Goal: Information Seeking & Learning: Check status

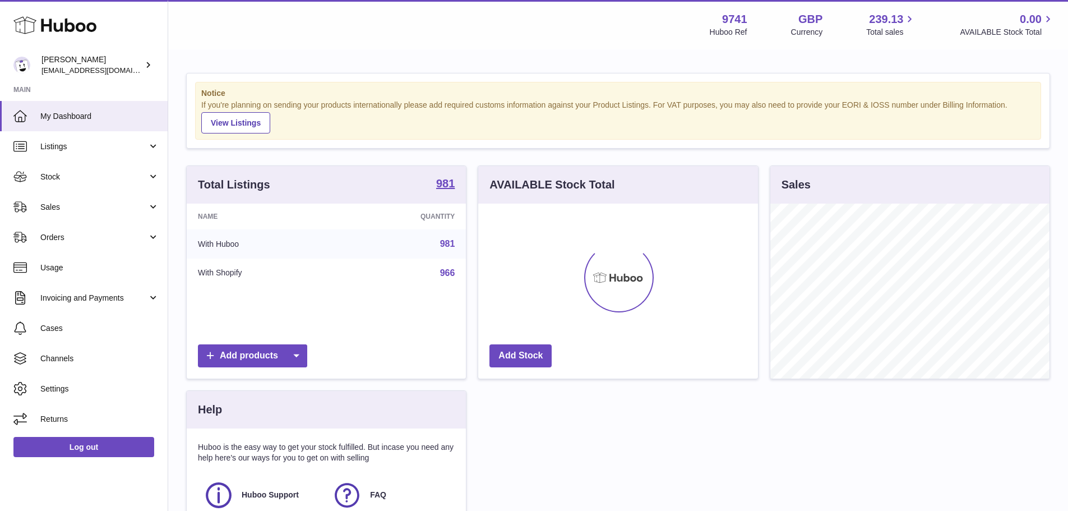
scroll to position [175, 280]
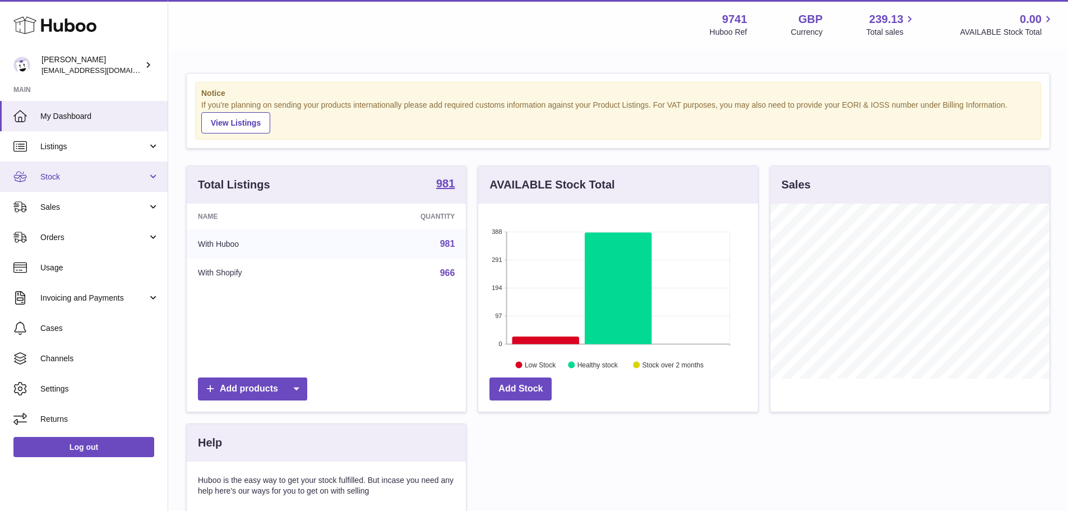
click at [108, 167] on link "Stock" at bounding box center [84, 177] width 168 height 30
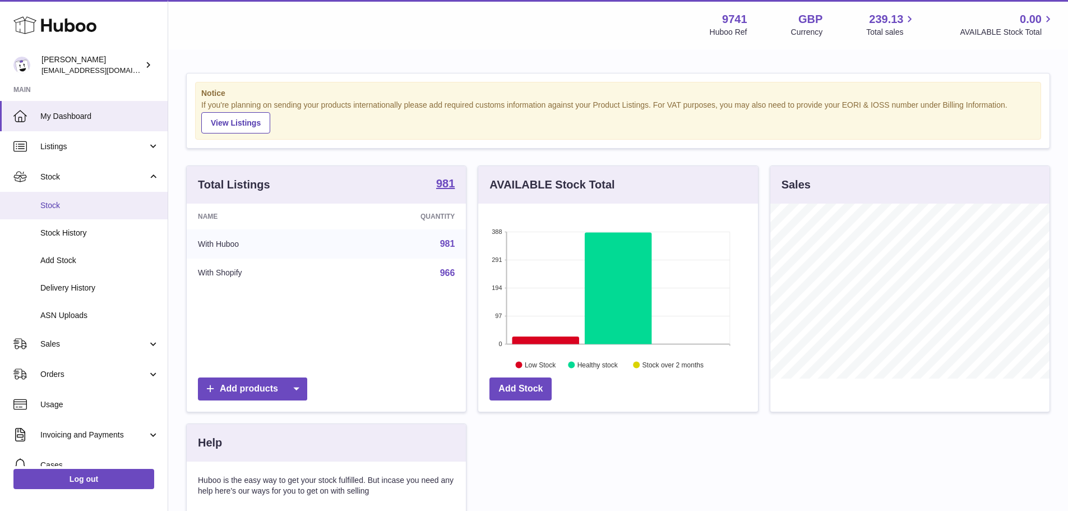
click at [86, 202] on span "Stock" at bounding box center [99, 205] width 119 height 11
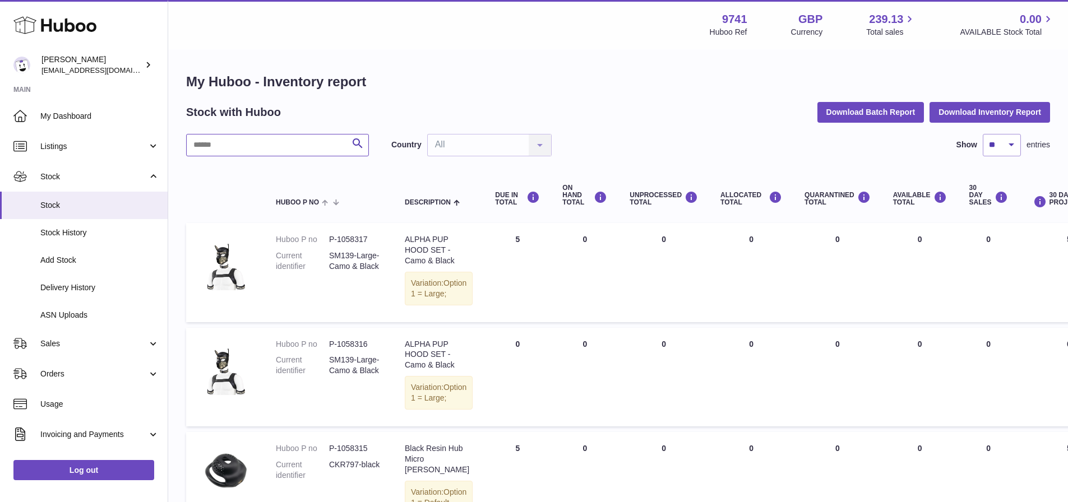
click at [238, 147] on input "text" at bounding box center [277, 145] width 183 height 22
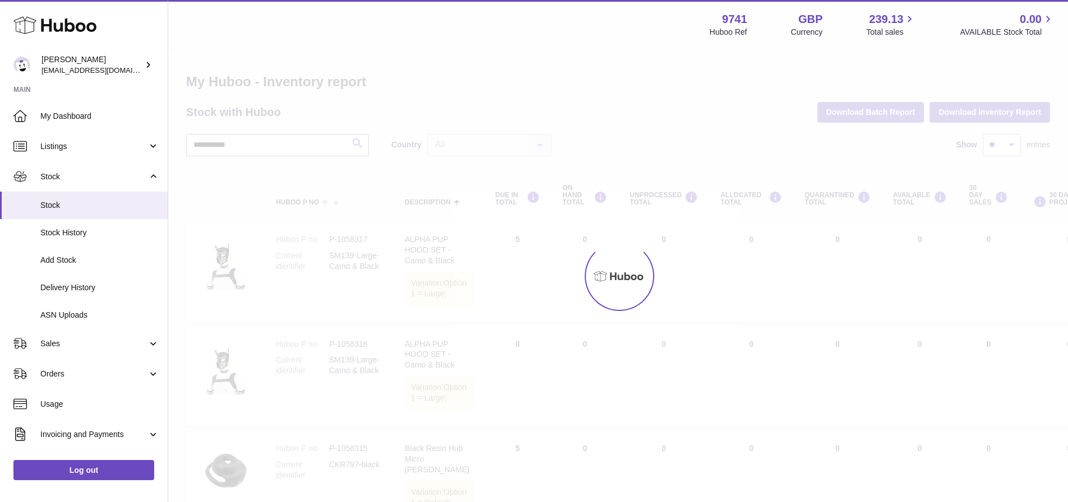
type input "**********"
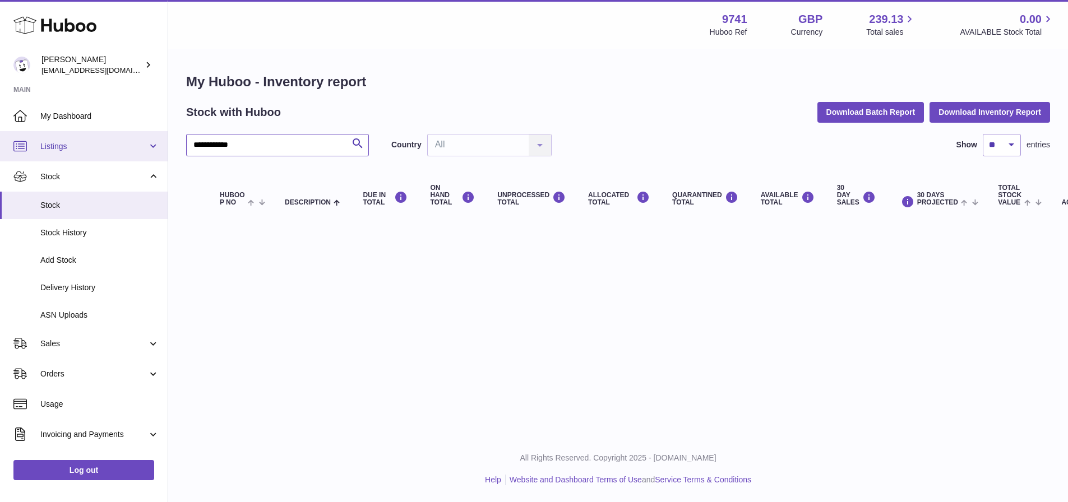
drag, startPoint x: 256, startPoint y: 147, endPoint x: 137, endPoint y: 139, distance: 119.2
click at [137, 139] on div "**********" at bounding box center [534, 251] width 1068 height 502
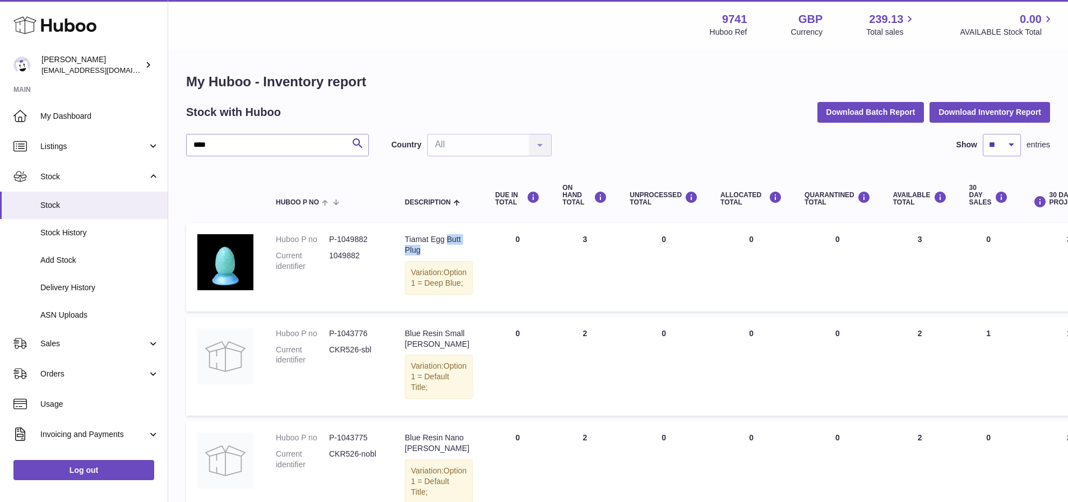
drag, startPoint x: 439, startPoint y: 252, endPoint x: 407, endPoint y: 252, distance: 32.0
click at [407, 252] on div "Tiamat Egg Butt Plug" at bounding box center [439, 244] width 68 height 21
copy div "Butt Plug"
drag, startPoint x: 241, startPoint y: 148, endPoint x: 172, endPoint y: 146, distance: 69.0
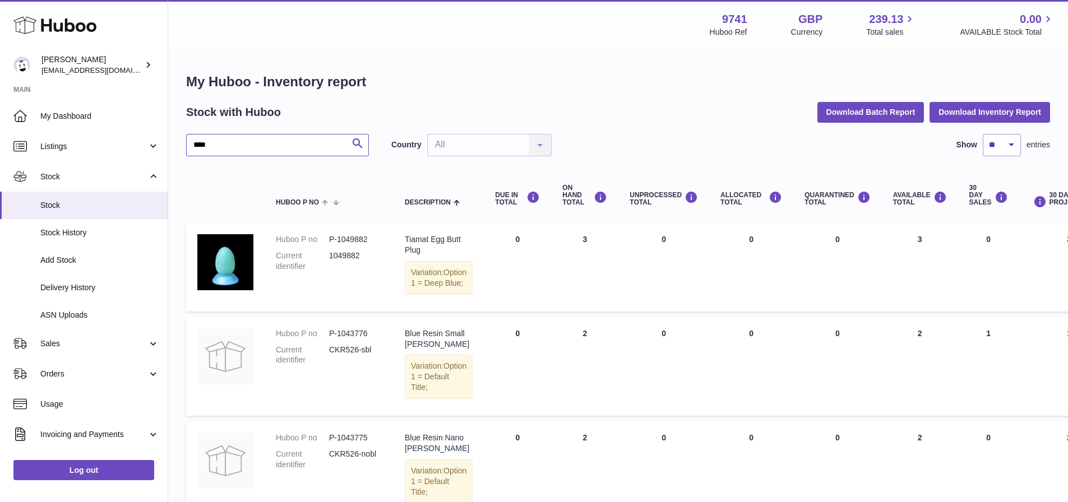
paste input "*****"
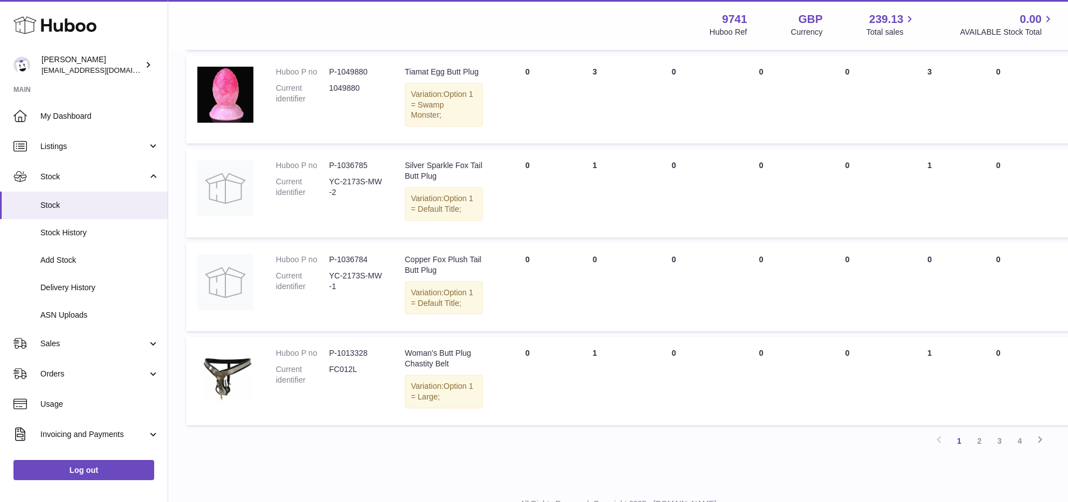
scroll to position [905, 0]
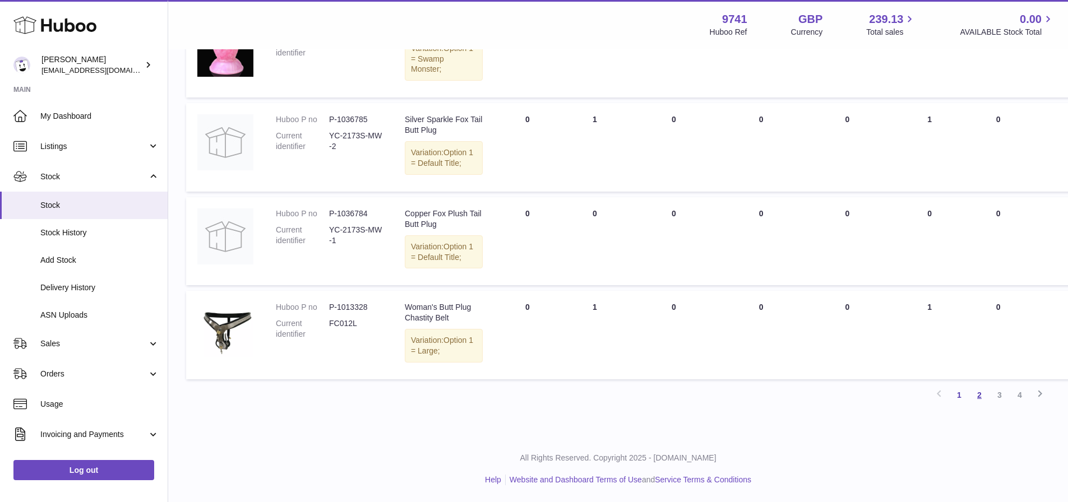
click at [978, 399] on link "2" at bounding box center [980, 395] width 20 height 20
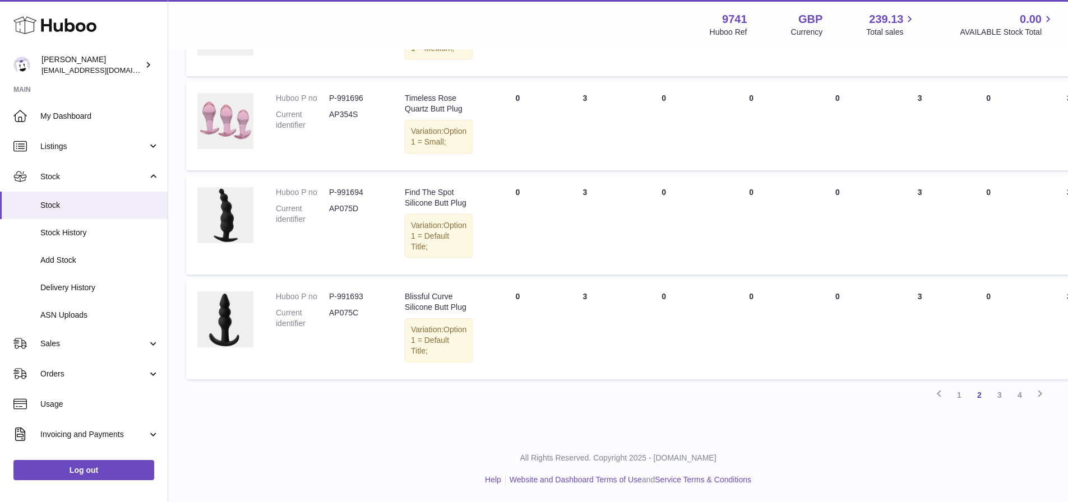
scroll to position [1064, 0]
click at [1005, 399] on link "3" at bounding box center [1000, 395] width 20 height 20
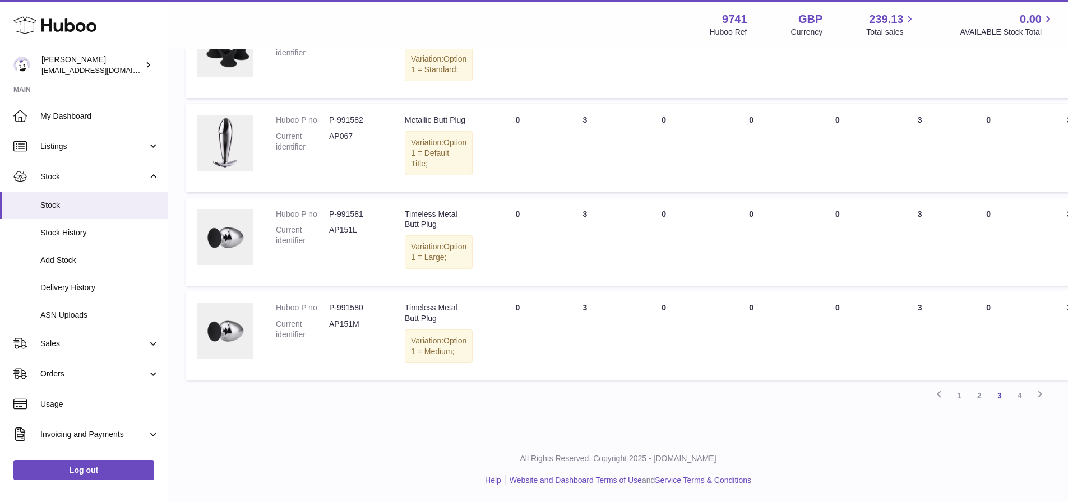
scroll to position [979, 0]
click at [1022, 399] on link "4" at bounding box center [1020, 396] width 20 height 20
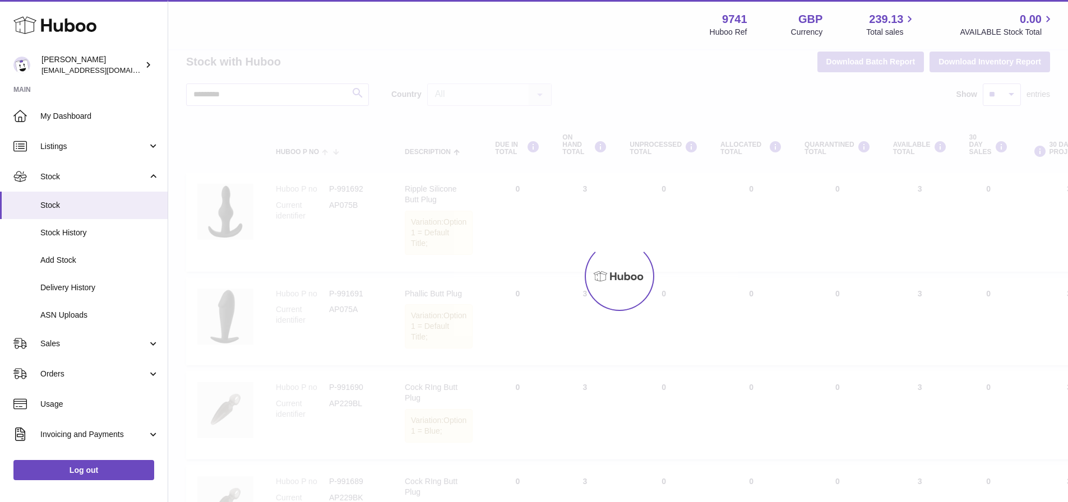
scroll to position [8, 0]
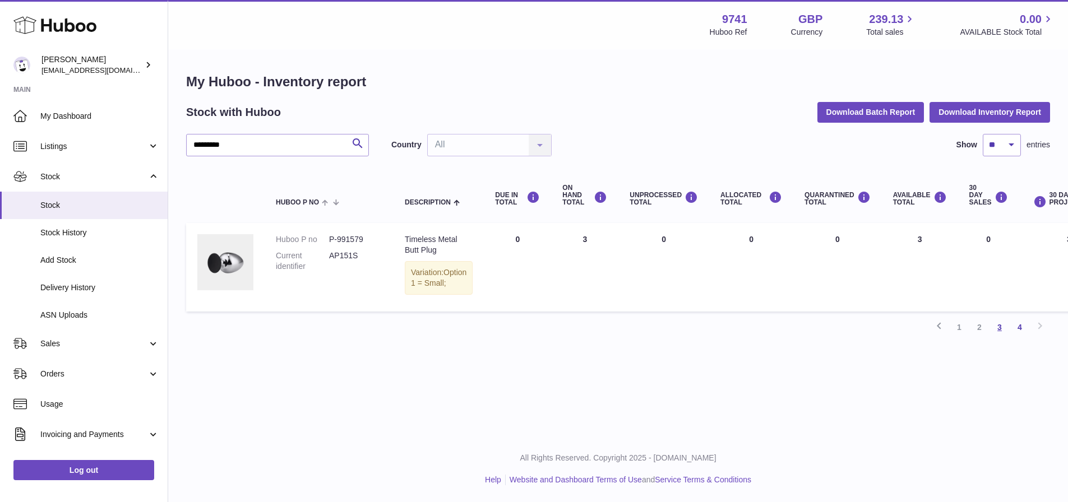
click at [1001, 338] on link "3" at bounding box center [1000, 327] width 20 height 20
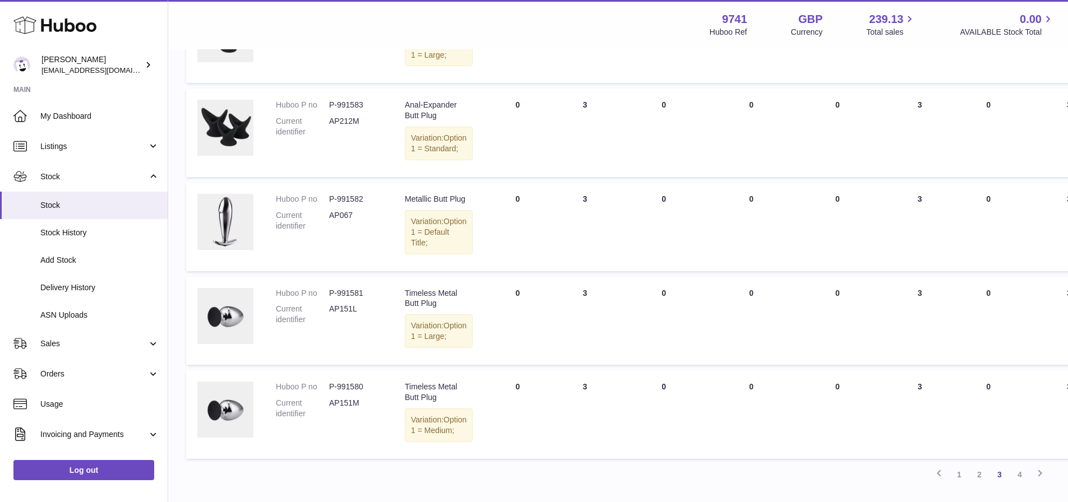
scroll to position [979, 0]
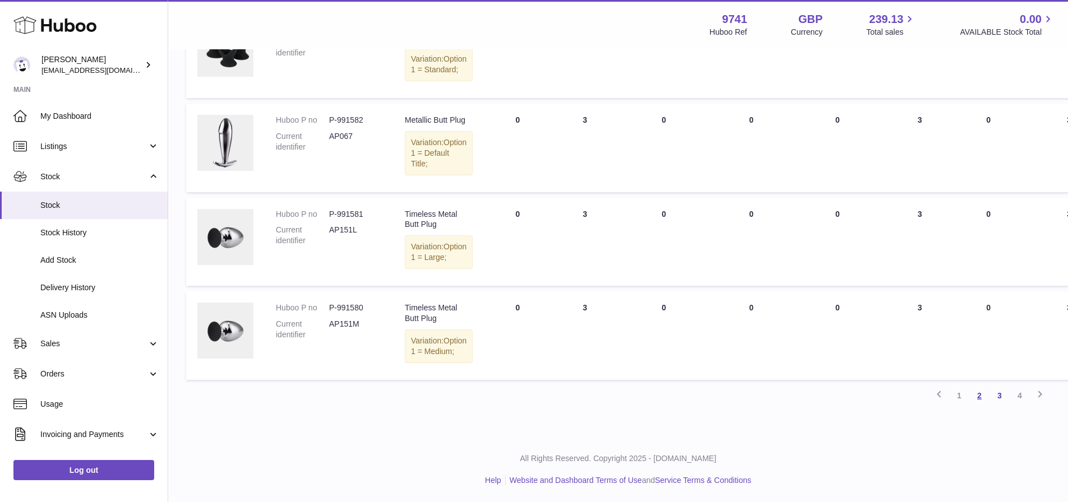
click at [983, 396] on link "2" at bounding box center [980, 396] width 20 height 20
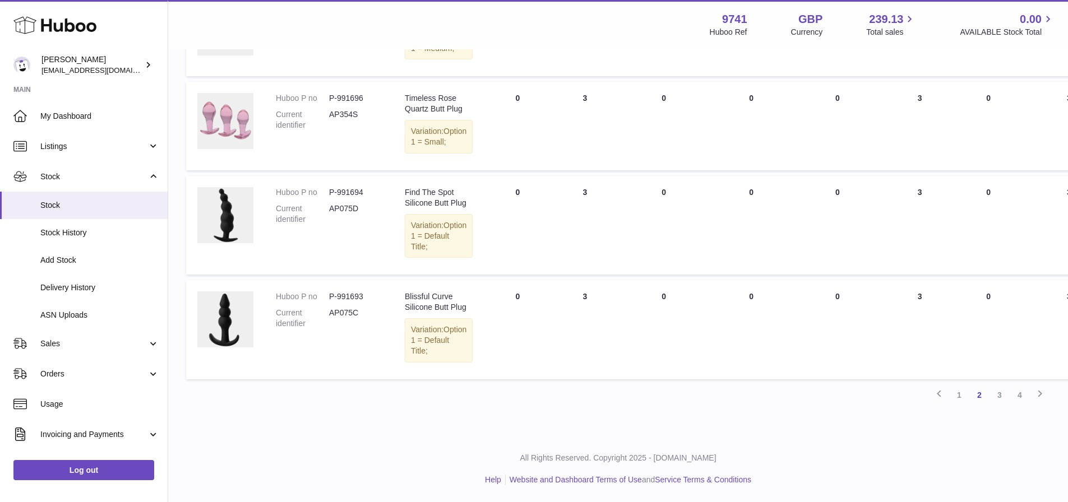
scroll to position [1064, 0]
click at [956, 398] on link "1" at bounding box center [959, 395] width 20 height 20
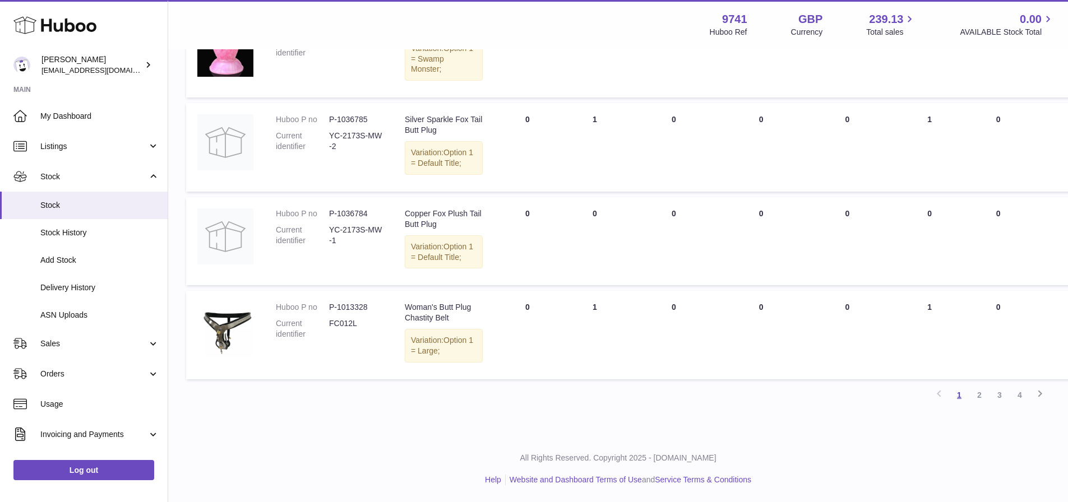
scroll to position [853, 0]
click at [1017, 405] on link "4" at bounding box center [1020, 395] width 20 height 20
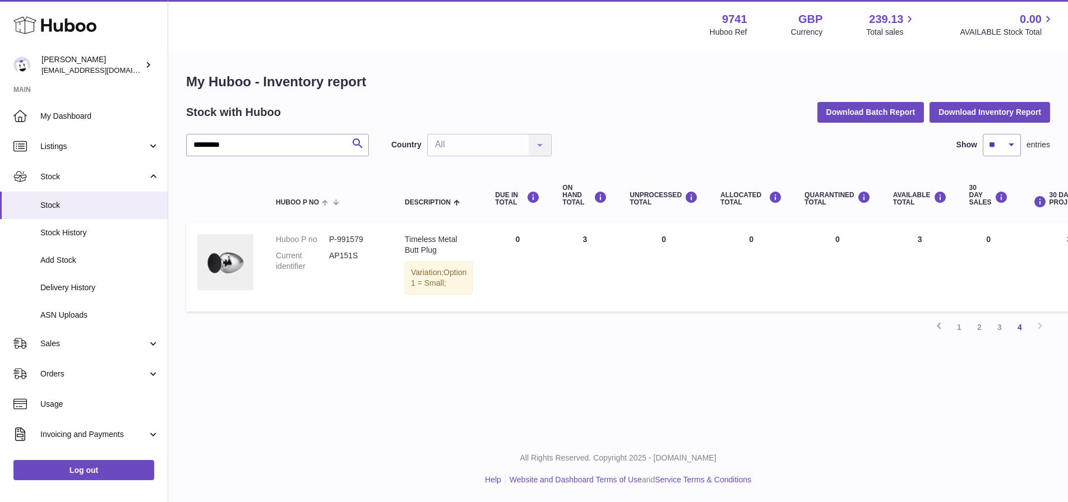
scroll to position [8, 0]
click at [1005, 338] on link "3" at bounding box center [1000, 327] width 20 height 20
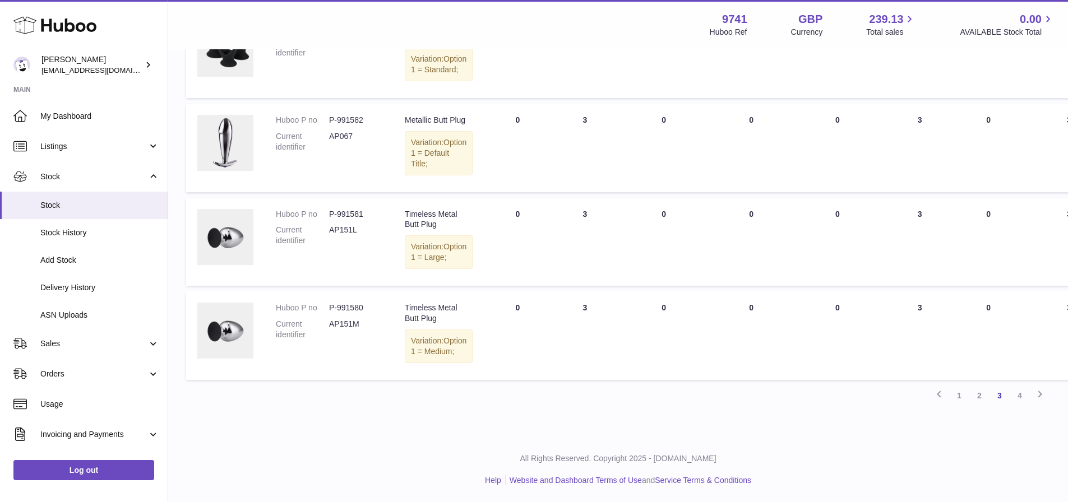
scroll to position [979, 0]
click at [1020, 395] on link "4" at bounding box center [1020, 396] width 20 height 20
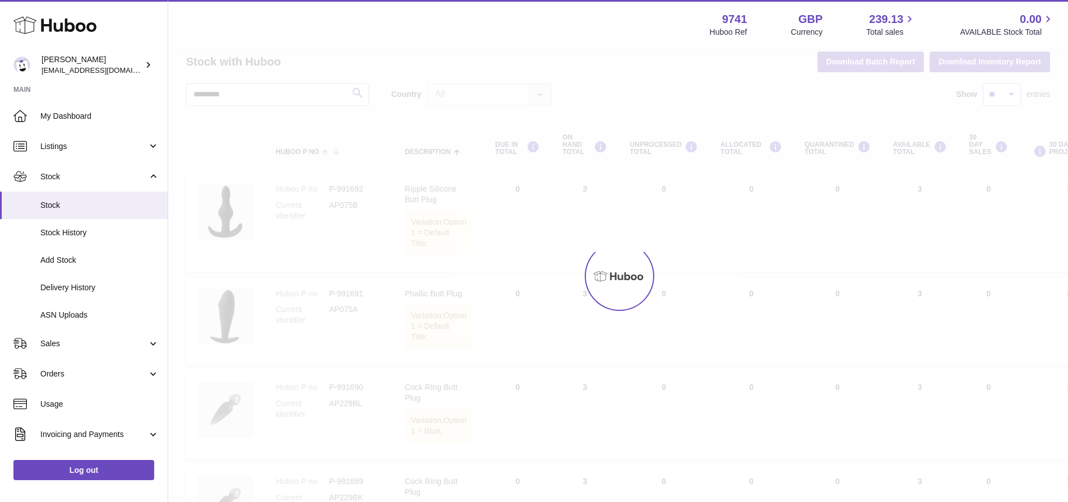
scroll to position [8, 0]
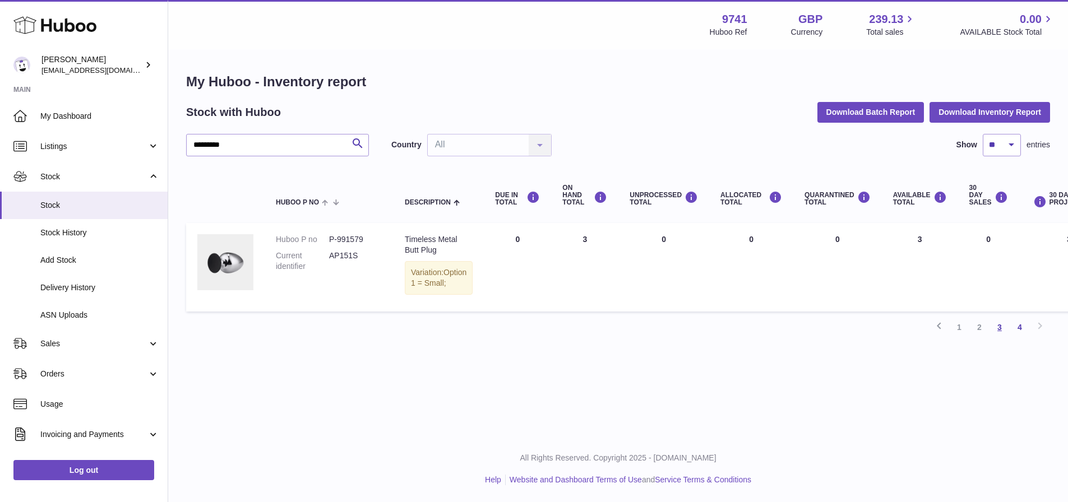
click at [1000, 338] on link "3" at bounding box center [1000, 327] width 20 height 20
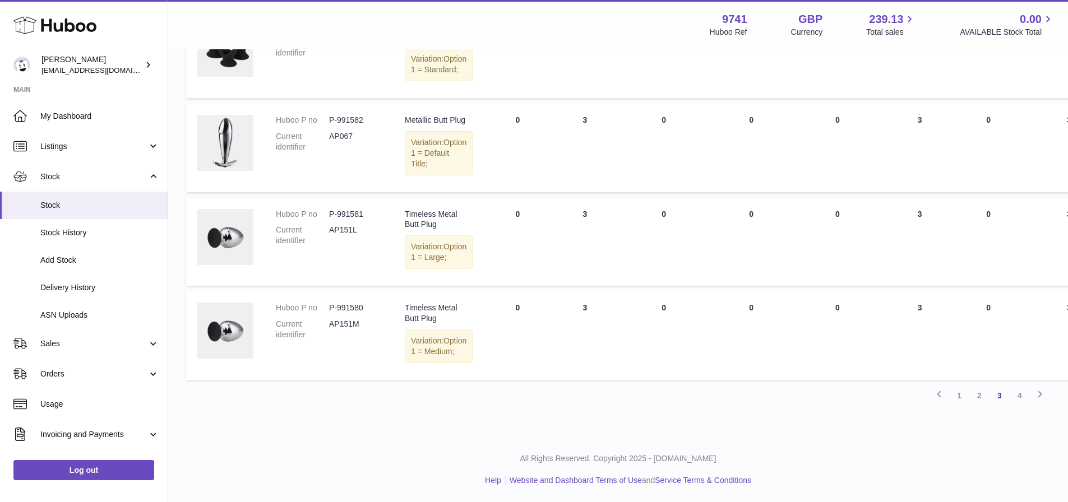
scroll to position [979, 0]
click at [353, 303] on dd "P-991580" at bounding box center [355, 308] width 53 height 11
copy dd "991580"
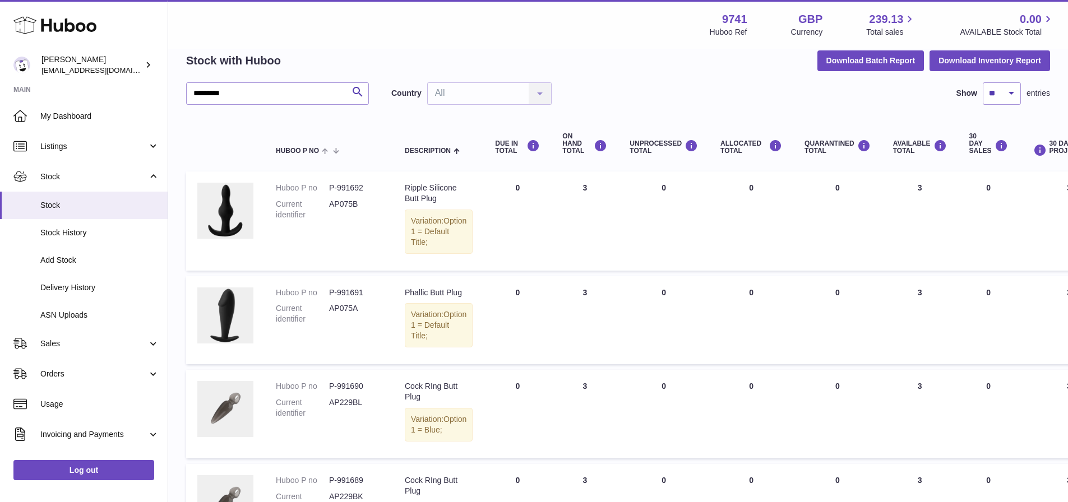
scroll to position [0, 0]
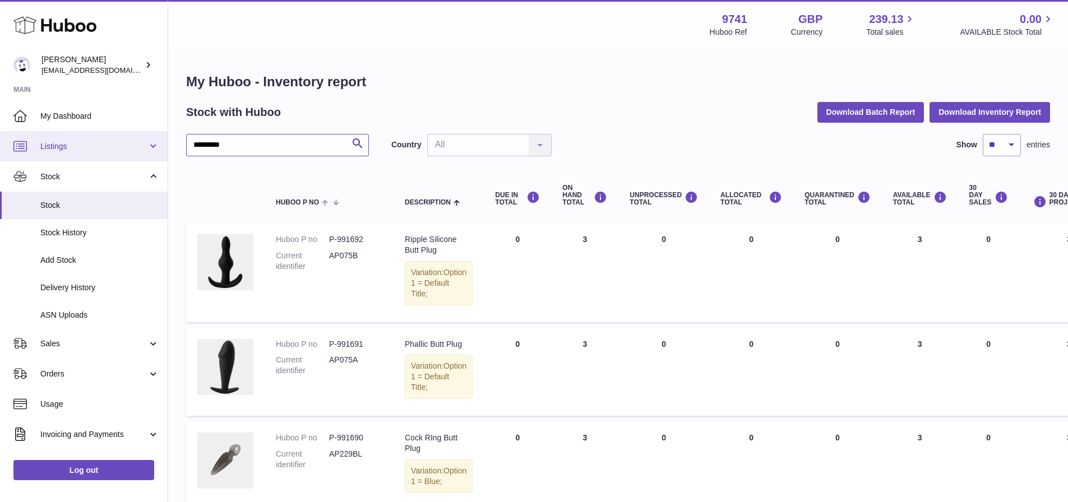
drag, startPoint x: 211, startPoint y: 147, endPoint x: 129, endPoint y: 160, distance: 83.5
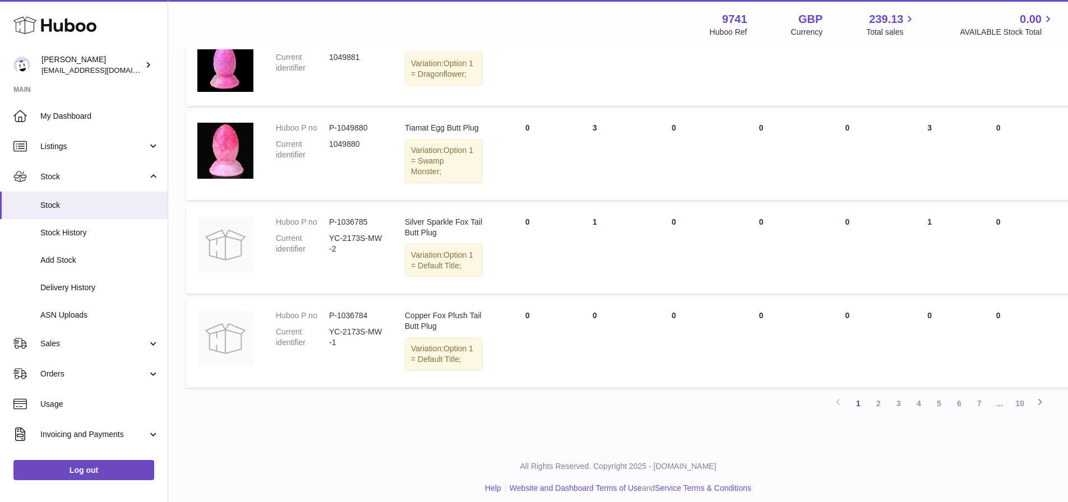
scroll to position [894, 0]
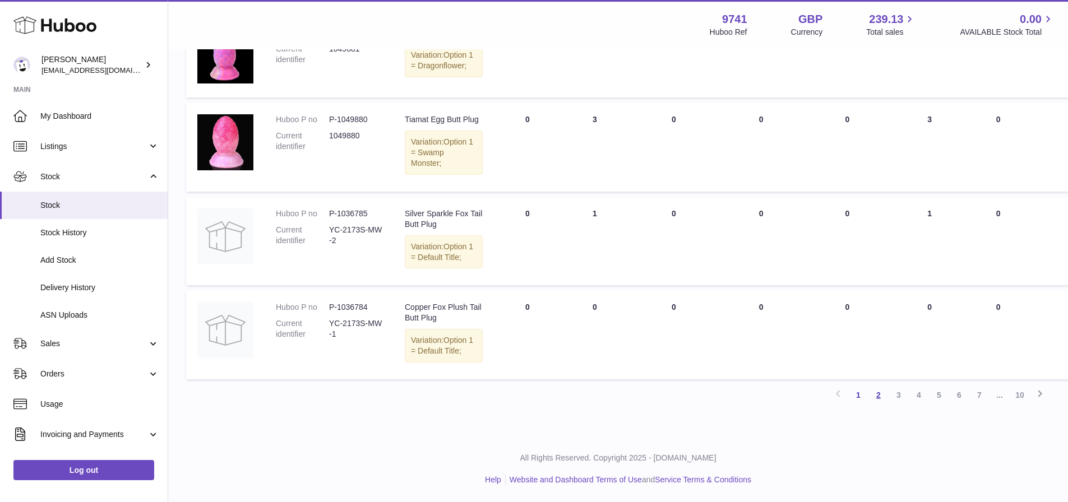
click at [877, 399] on link "2" at bounding box center [879, 395] width 20 height 20
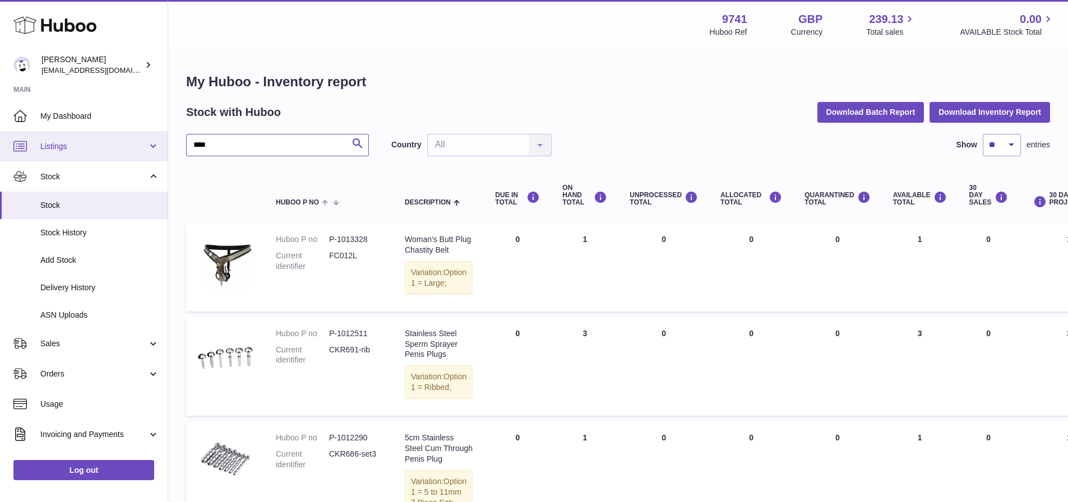
drag, startPoint x: 241, startPoint y: 147, endPoint x: 147, endPoint y: 149, distance: 94.2
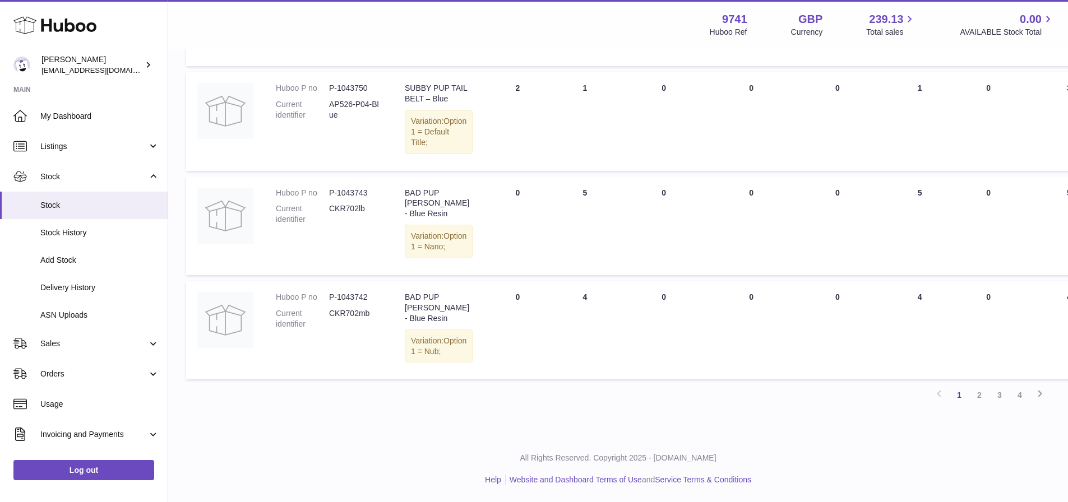
scroll to position [1095, 0]
click at [976, 395] on link "2" at bounding box center [980, 395] width 20 height 20
click at [1006, 398] on link "3" at bounding box center [1000, 395] width 20 height 20
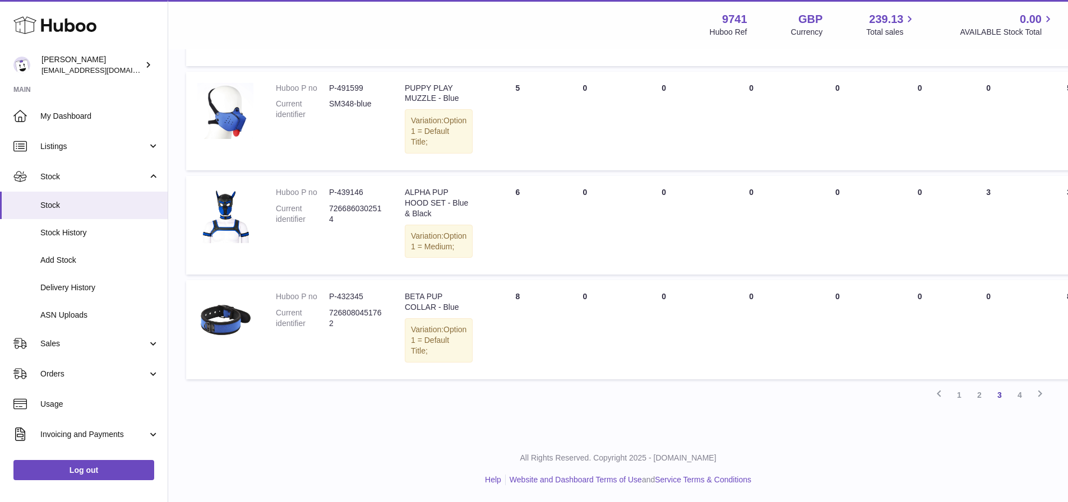
scroll to position [1067, 0]
click at [1016, 397] on link "4" at bounding box center [1020, 395] width 20 height 20
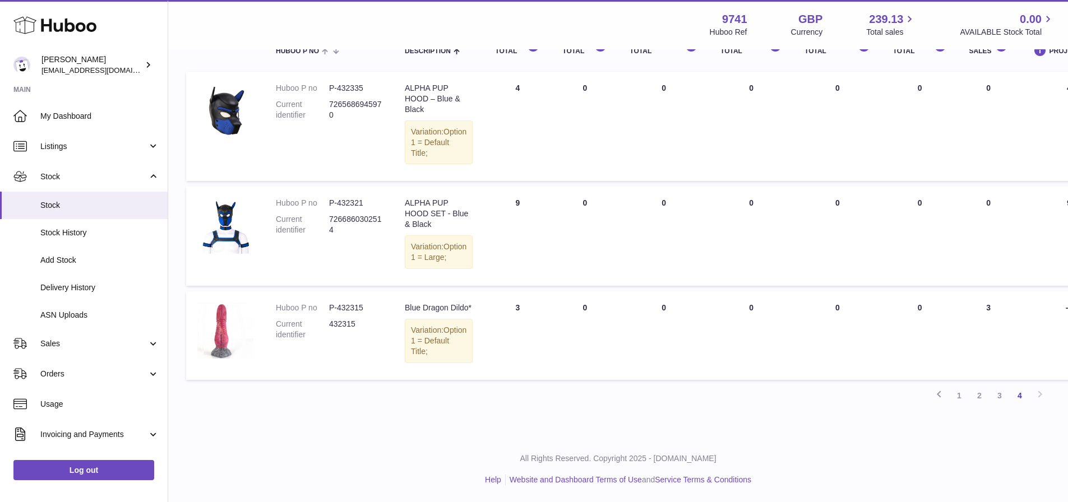
scroll to position [194, 1]
click at [960, 401] on link "1" at bounding box center [959, 396] width 20 height 20
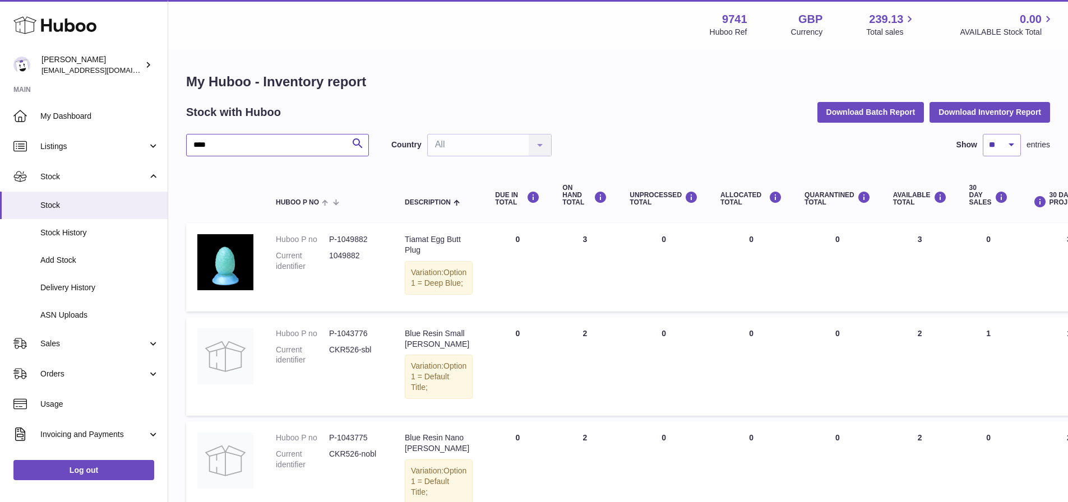
drag, startPoint x: 269, startPoint y: 148, endPoint x: 170, endPoint y: 140, distance: 98.5
type input "*******"
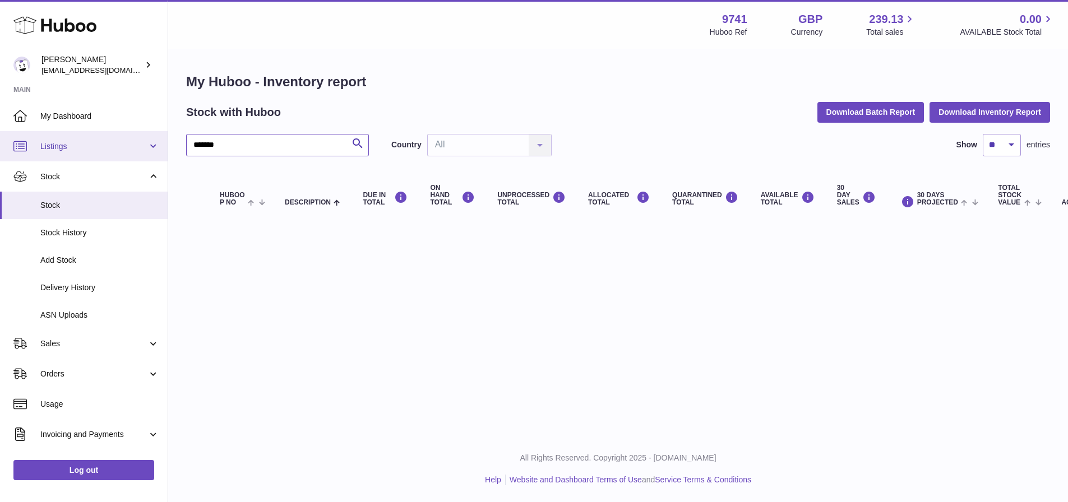
drag, startPoint x: 245, startPoint y: 140, endPoint x: 148, endPoint y: 142, distance: 97.0
click at [148, 142] on div "Huboo [PERSON_NAME] [EMAIL_ADDRESS][DOMAIN_NAME] Main My Dashboard Listings Not…" at bounding box center [534, 251] width 1068 height 502
